Goal: Navigation & Orientation: Find specific page/section

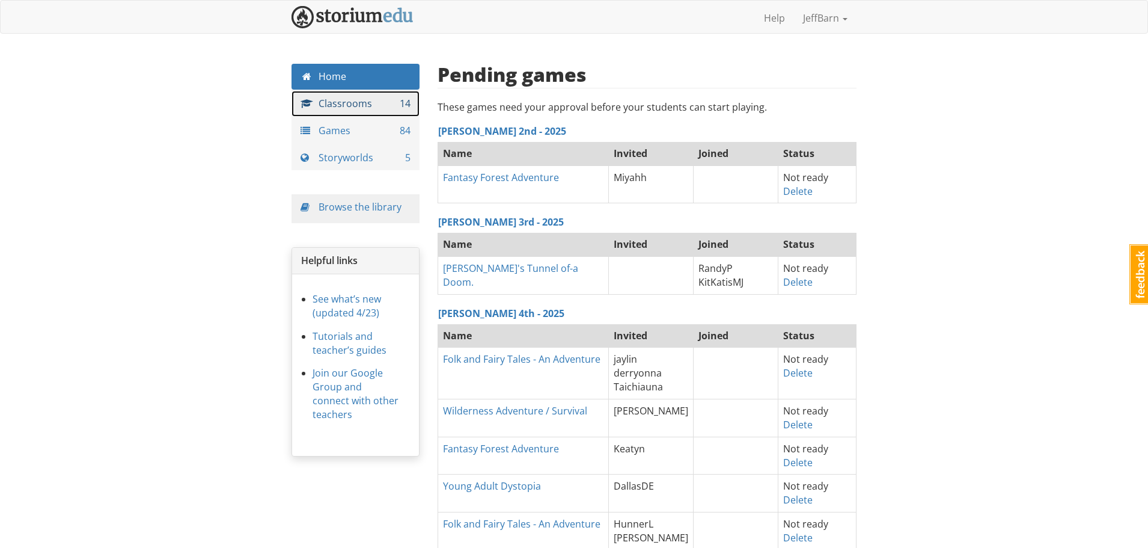
click at [316, 109] on link "Classrooms 14" at bounding box center [356, 104] width 128 height 26
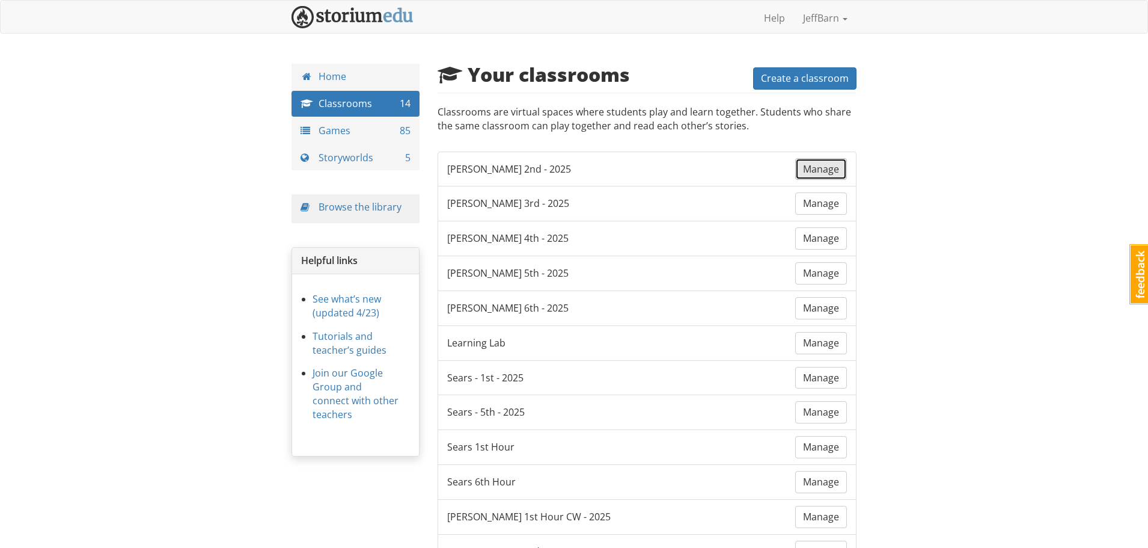
click at [827, 164] on span "Manage" at bounding box center [821, 168] width 36 height 13
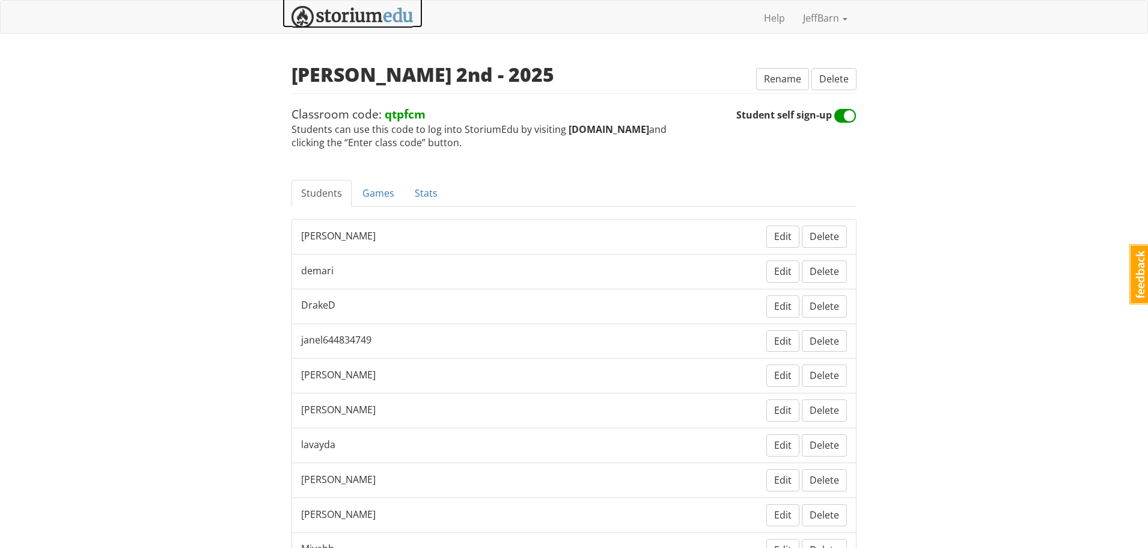
click at [329, 13] on img at bounding box center [353, 17] width 122 height 22
